Goal: Information Seeking & Learning: Learn about a topic

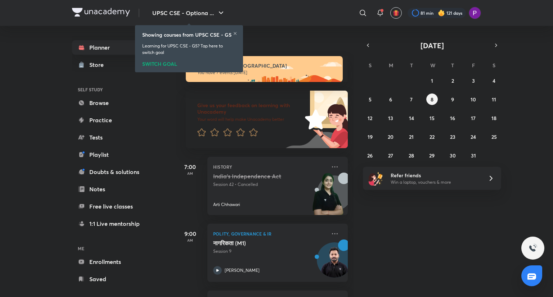
click at [264, 48] on h4 "[DATE]" at bounding box center [270, 44] width 169 height 9
click at [232, 34] on div "Showing courses from UPSC CSE - GS" at bounding box center [189, 35] width 94 height 8
click at [234, 32] on icon at bounding box center [235, 33] width 3 height 3
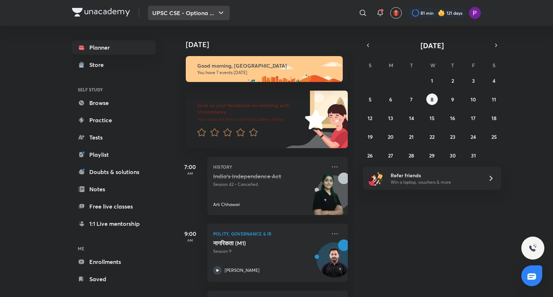
click at [207, 15] on button "UPSC CSE - Optiona ..." at bounding box center [189, 13] width 82 height 14
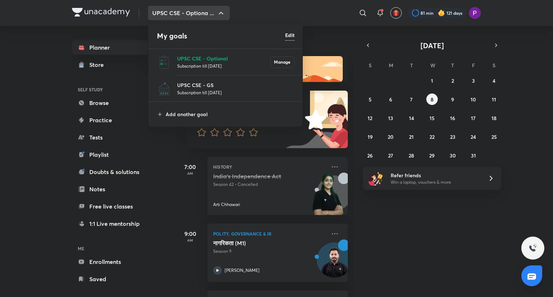
click at [211, 90] on p "Subscription till 3 Mar 2026" at bounding box center [235, 92] width 117 height 7
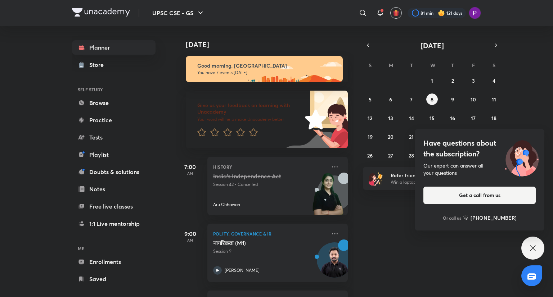
click at [535, 245] on icon at bounding box center [532, 248] width 9 height 9
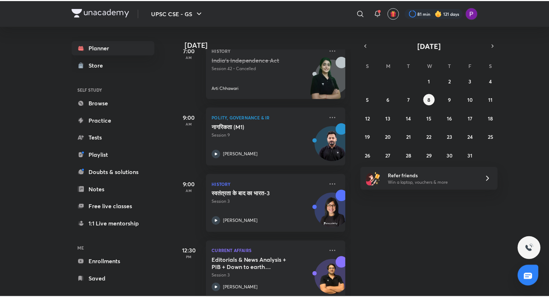
scroll to position [119, 0]
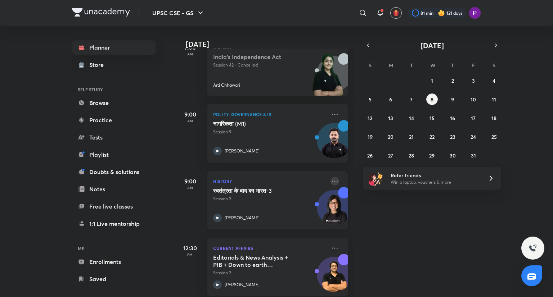
click at [330, 181] on icon at bounding box center [334, 181] width 9 height 9
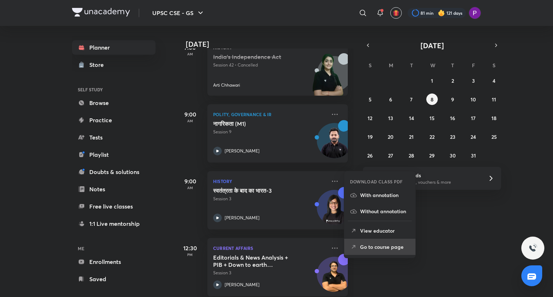
click at [371, 247] on p "Go to course page" at bounding box center [385, 247] width 50 height 8
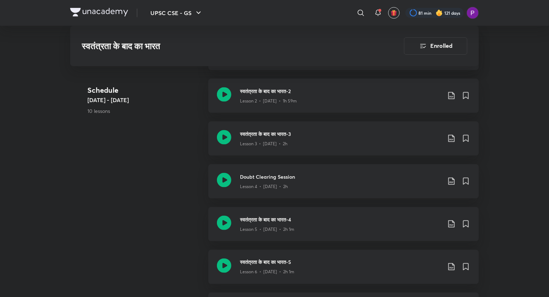
scroll to position [439, 0]
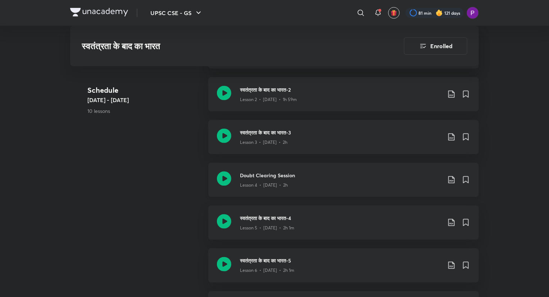
click at [344, 184] on div "Lesson 4 • Jun 5 • 2h" at bounding box center [341, 183] width 202 height 9
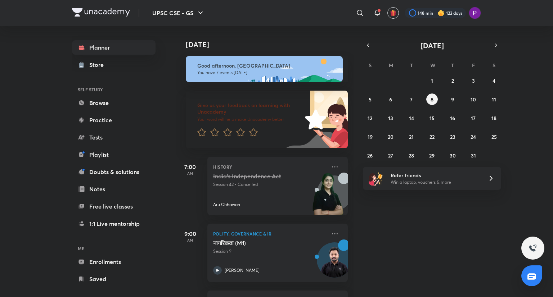
click at [330, 11] on div "​" at bounding box center [301, 12] width 132 height 17
click at [453, 78] on abbr "2" at bounding box center [452, 80] width 3 height 7
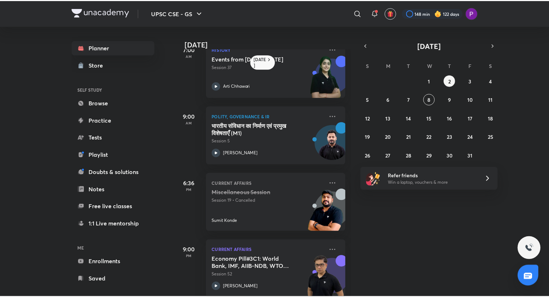
scroll to position [31, 0]
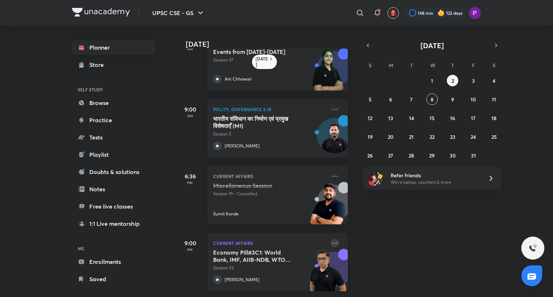
click at [330, 239] on icon at bounding box center [334, 243] width 9 height 9
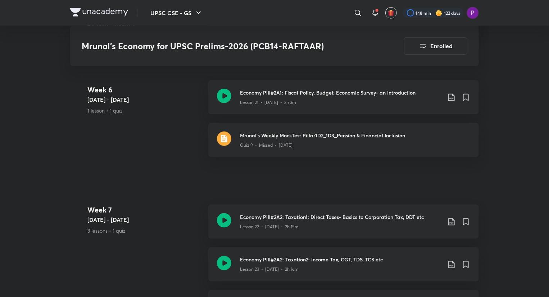
scroll to position [1809, 0]
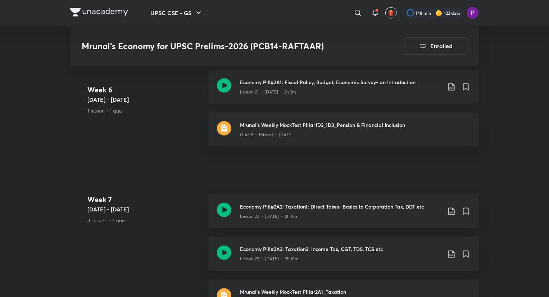
click at [366, 86] on div "Lesson 21 • Aug 18 • 2h 3m" at bounding box center [341, 90] width 202 height 9
